Goal: Find specific page/section: Find specific page/section

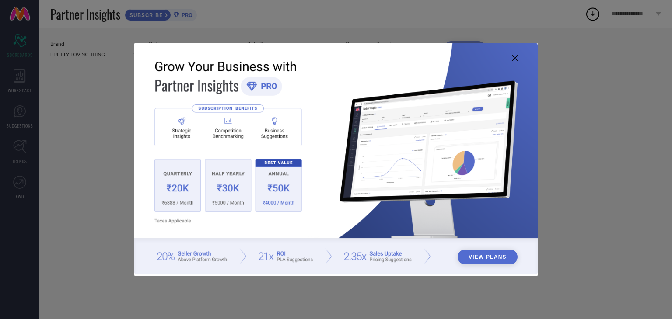
type input "All"
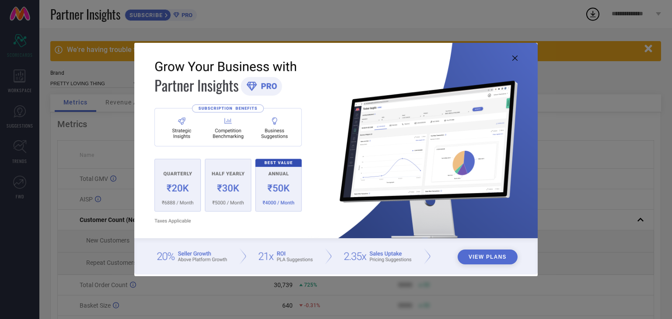
click at [513, 59] on icon at bounding box center [514, 58] width 5 height 5
